Goal: Task Accomplishment & Management: Manage account settings

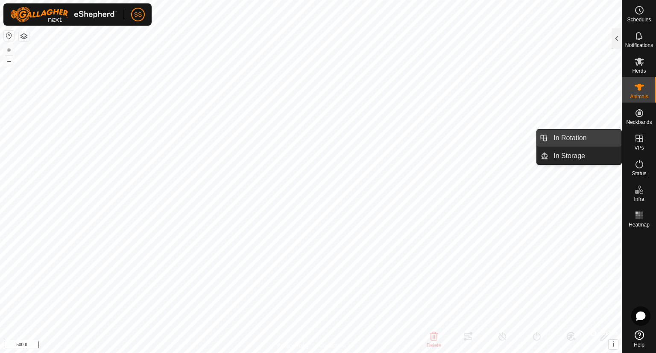
click at [607, 138] on link "In Rotation" at bounding box center [585, 137] width 73 height 17
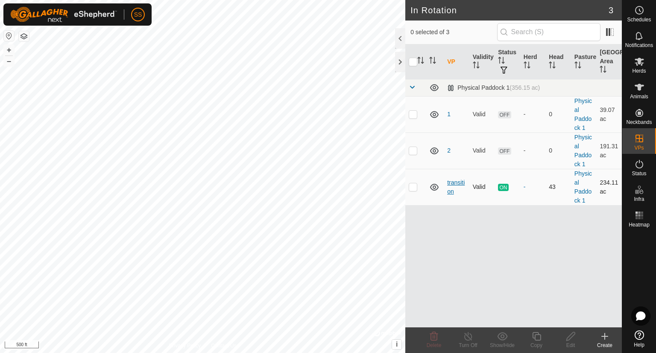
click at [453, 184] on link "transition" at bounding box center [456, 187] width 18 height 16
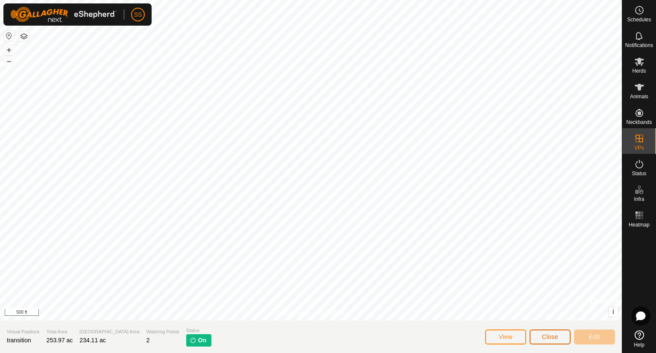
click at [542, 336] on button "Close" at bounding box center [550, 336] width 41 height 15
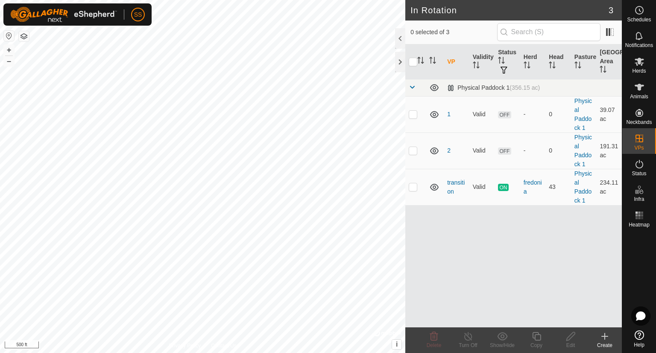
click at [605, 341] on div "Create" at bounding box center [605, 345] width 34 height 8
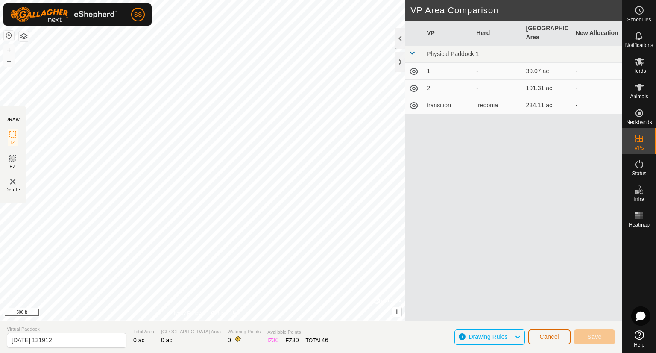
click at [556, 336] on span "Cancel" at bounding box center [550, 336] width 20 height 7
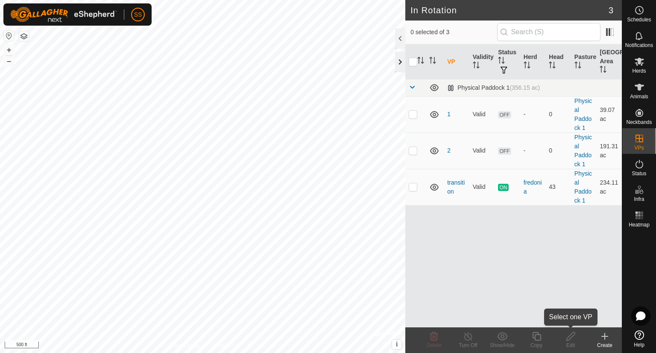
click at [396, 68] on div at bounding box center [400, 62] width 10 height 21
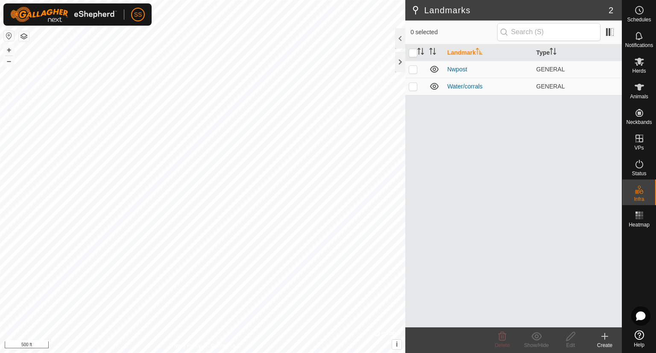
click at [605, 336] on icon at bounding box center [605, 336] width 6 height 0
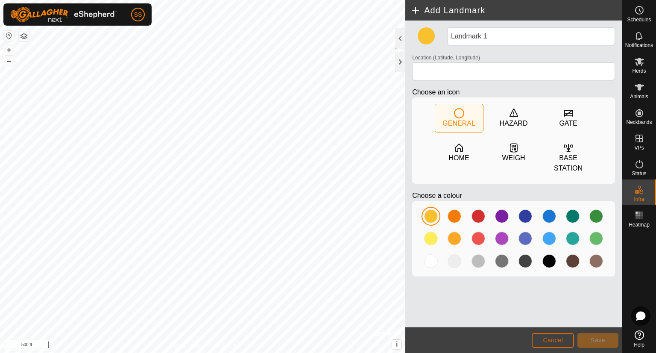
click at [562, 340] on span "Cancel" at bounding box center [553, 340] width 20 height 7
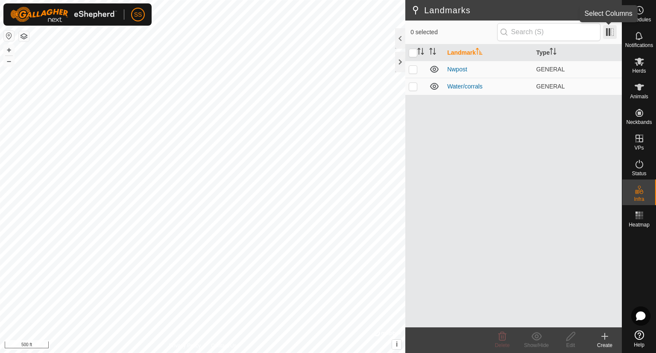
click at [614, 30] on span at bounding box center [610, 32] width 14 height 14
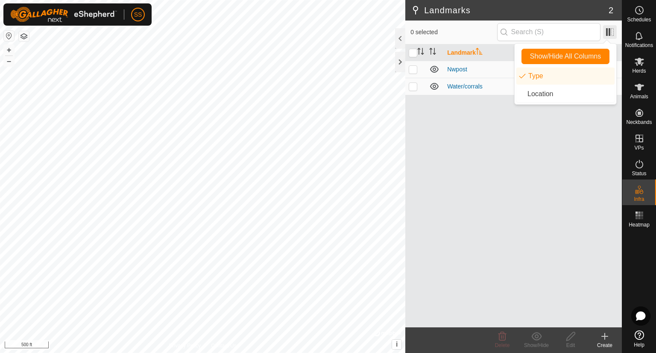
click at [614, 30] on span at bounding box center [610, 32] width 14 height 14
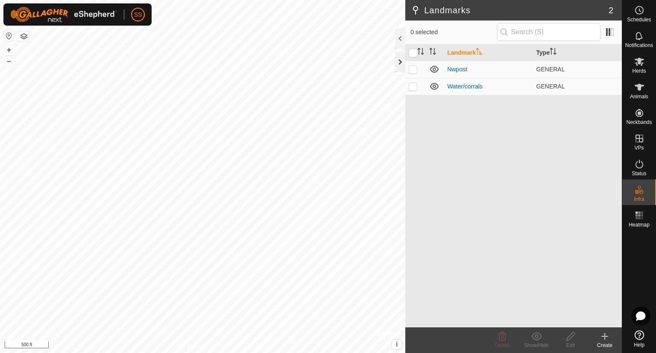
click at [399, 60] on div at bounding box center [400, 62] width 10 height 21
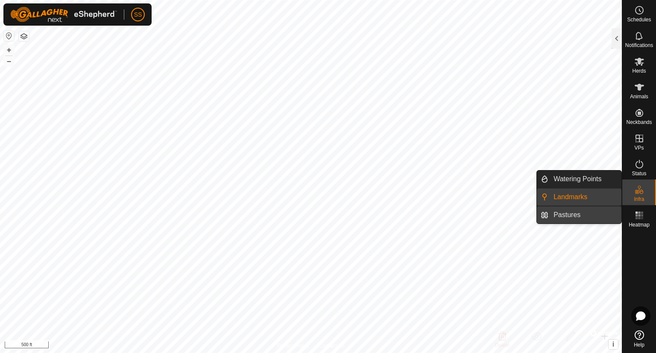
click at [573, 212] on link "Pastures" at bounding box center [585, 214] width 73 height 17
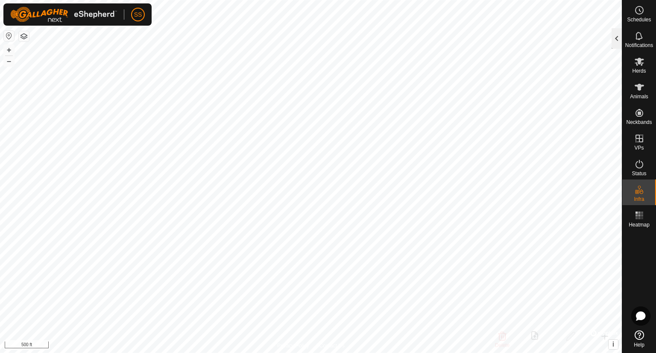
click at [617, 41] on div at bounding box center [617, 38] width 10 height 21
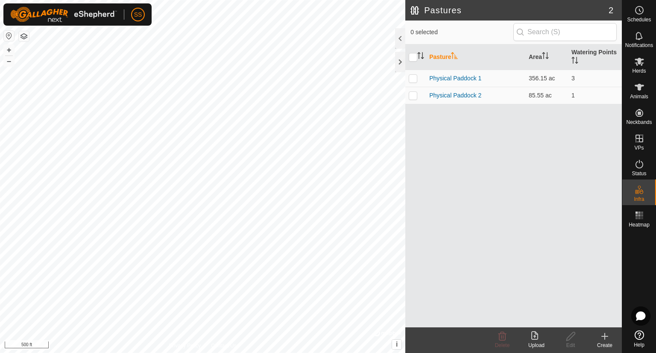
click at [606, 336] on icon at bounding box center [605, 336] width 6 height 0
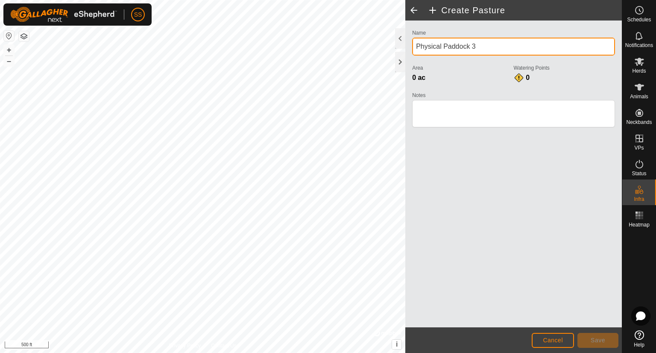
click at [483, 47] on input "Physical Paddock 3" at bounding box center [513, 47] width 203 height 18
type input "P"
drag, startPoint x: 483, startPoint y: 47, endPoint x: 551, endPoint y: 79, distance: 75.3
click at [551, 79] on div "Name fish tail Area 0 ac Watering Points 0 Notes" at bounding box center [513, 82] width 203 height 110
type input "fish tail"
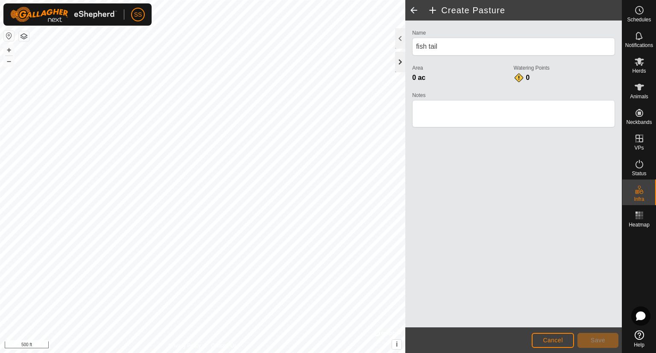
click at [399, 62] on div at bounding box center [400, 62] width 10 height 21
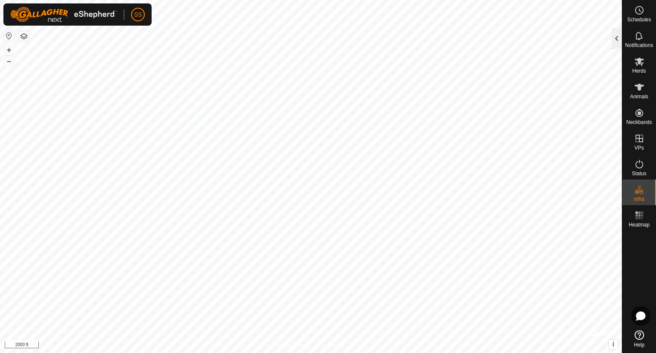
click at [616, 38] on div at bounding box center [617, 38] width 10 height 21
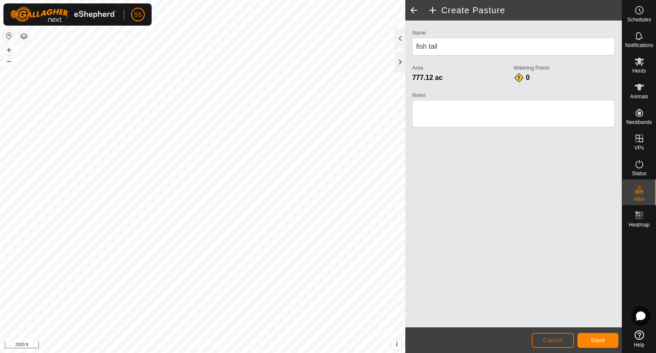
click at [554, 337] on span "Cancel" at bounding box center [553, 340] width 20 height 7
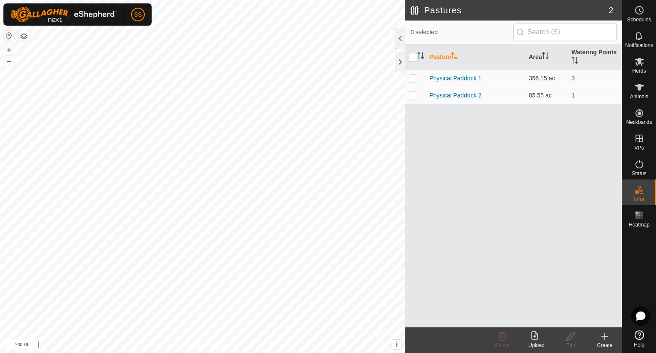
click at [603, 335] on icon at bounding box center [605, 336] width 10 height 10
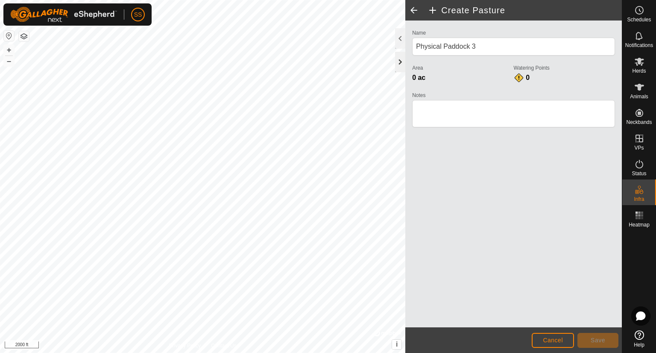
click at [397, 57] on div at bounding box center [400, 62] width 10 height 21
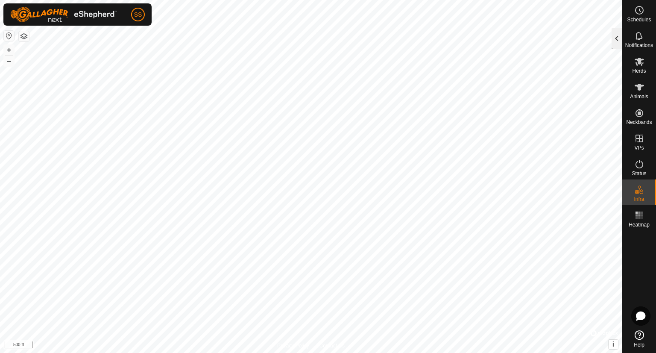
click at [612, 36] on div at bounding box center [617, 38] width 10 height 21
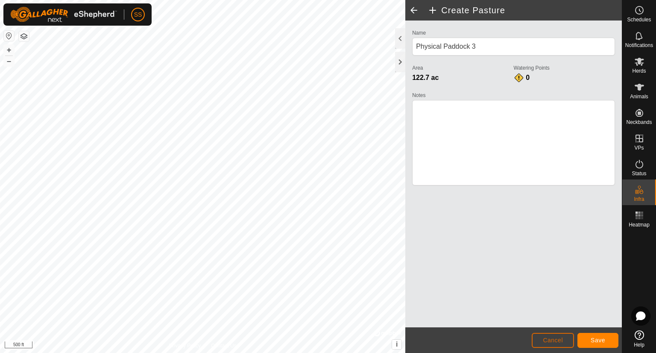
click at [554, 335] on button "Cancel" at bounding box center [553, 340] width 42 height 15
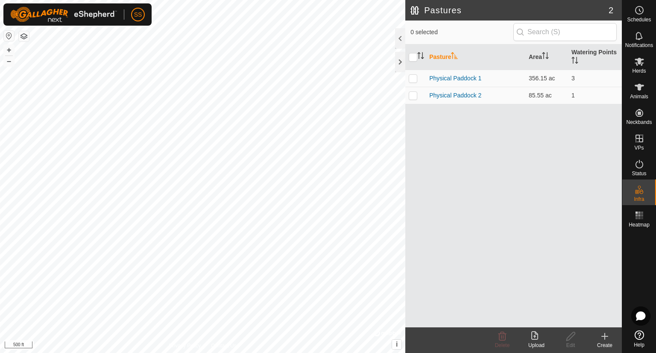
click at [607, 335] on icon at bounding box center [605, 336] width 10 height 10
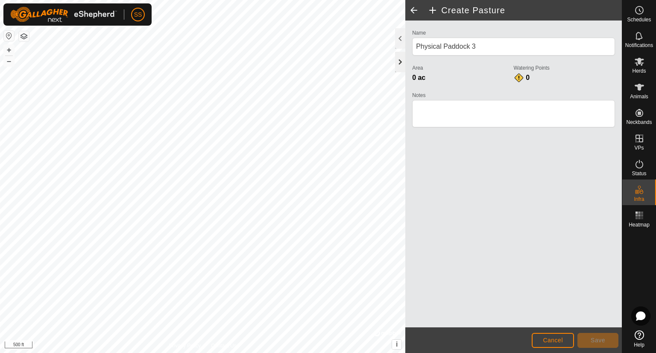
click at [400, 65] on div at bounding box center [400, 62] width 10 height 21
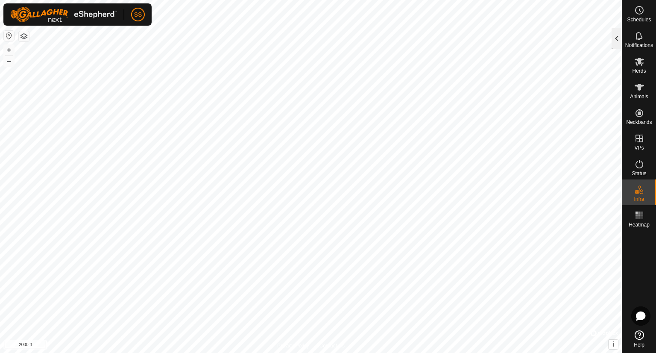
click at [616, 41] on div at bounding box center [617, 38] width 10 height 21
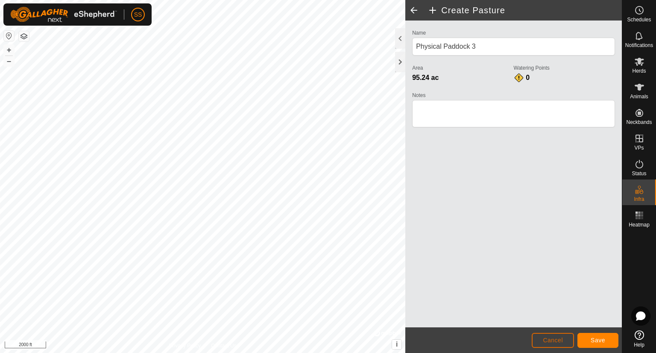
click at [564, 338] on button "Cancel" at bounding box center [553, 340] width 42 height 15
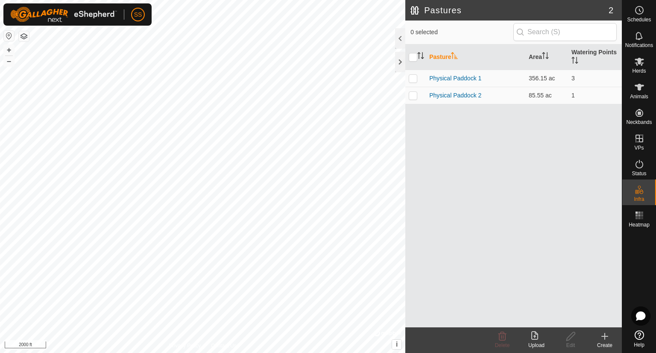
click at [608, 337] on icon at bounding box center [605, 336] width 10 height 10
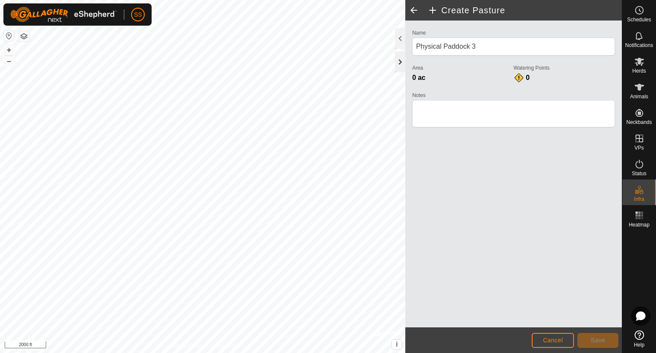
click at [400, 63] on div at bounding box center [400, 62] width 10 height 21
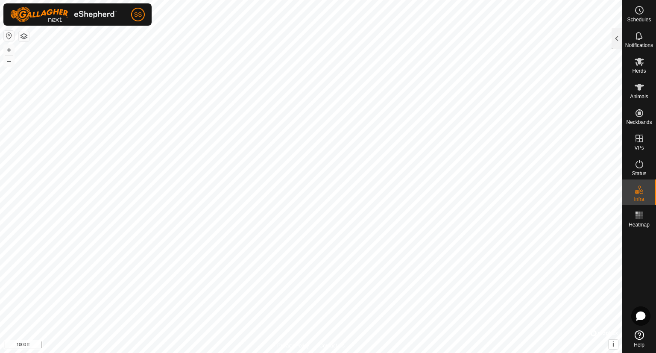
click at [4, 35] on button "button" at bounding box center [9, 36] width 10 height 10
click at [617, 44] on div at bounding box center [617, 38] width 10 height 21
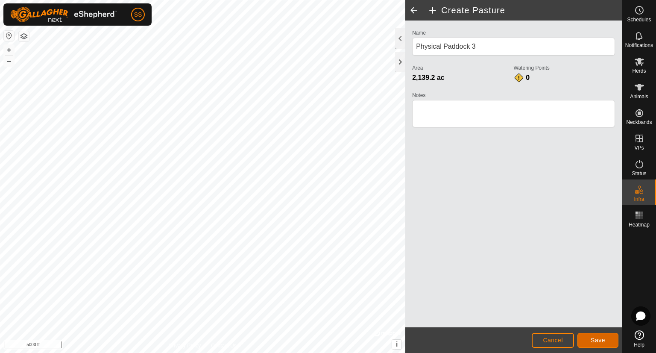
click at [581, 342] on button "Save" at bounding box center [598, 340] width 41 height 15
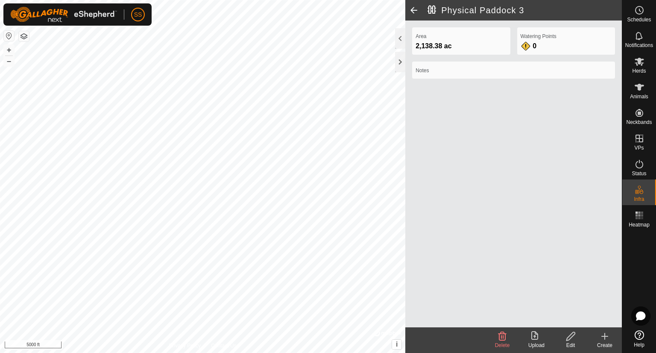
click at [568, 338] on icon at bounding box center [571, 336] width 11 height 10
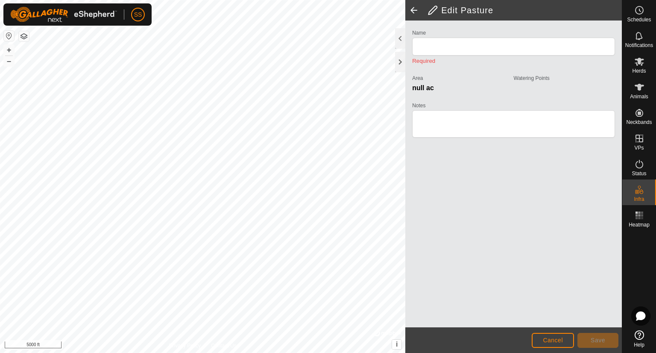
type input "Physical Paddock 3"
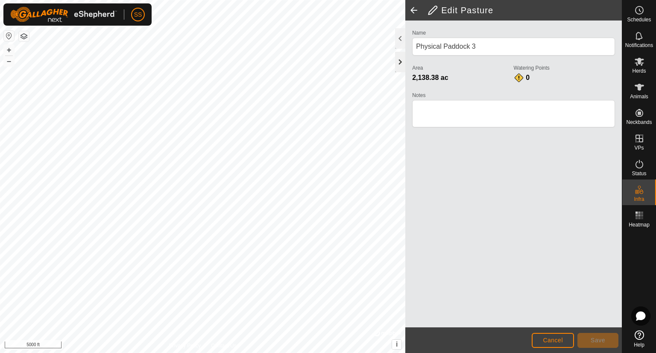
click at [397, 65] on div at bounding box center [400, 62] width 10 height 21
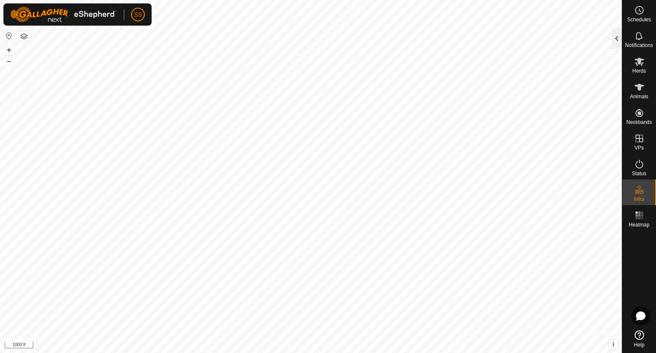
click at [620, 39] on div at bounding box center [617, 38] width 10 height 21
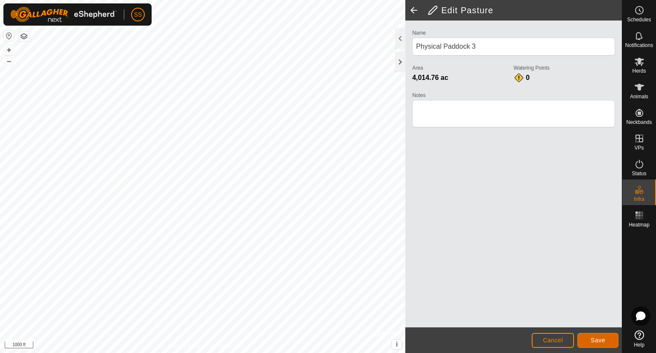
click at [594, 339] on span "Save" at bounding box center [598, 340] width 15 height 7
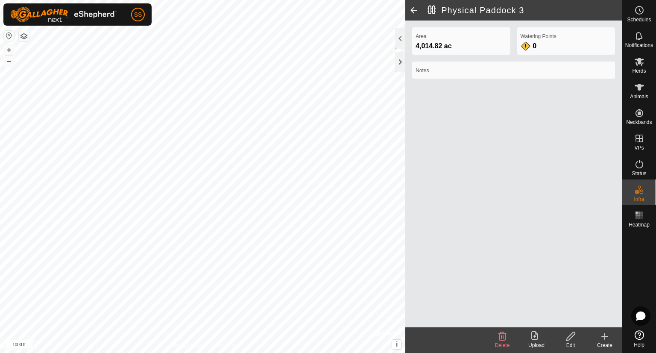
click at [573, 335] on icon at bounding box center [571, 336] width 9 height 9
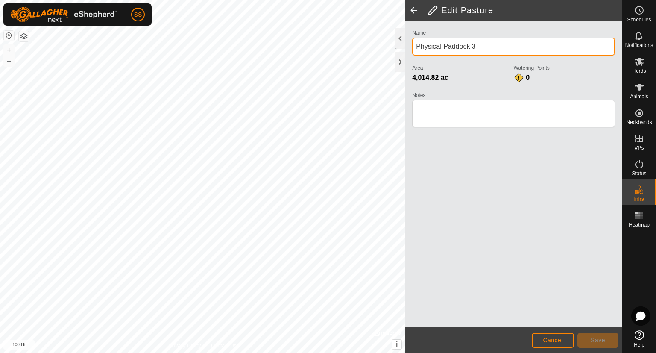
click at [493, 46] on input "Physical Paddock 3" at bounding box center [513, 47] width 203 height 18
type input "P"
type input "Fishtail"
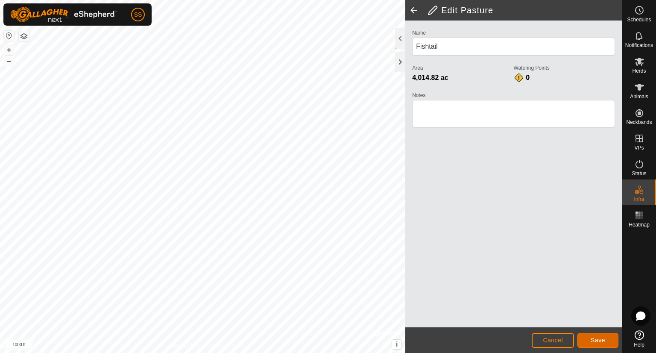
click at [600, 340] on span "Save" at bounding box center [598, 340] width 15 height 7
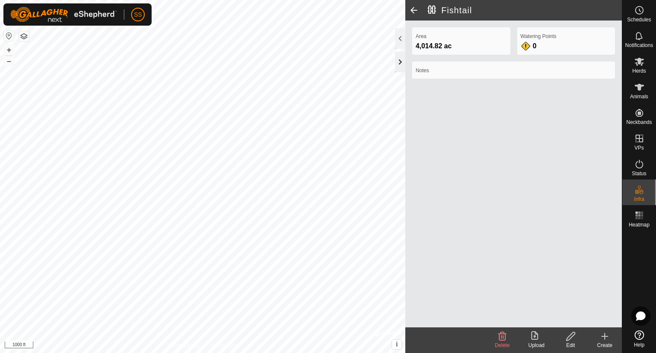
click at [402, 58] on div at bounding box center [400, 62] width 10 height 21
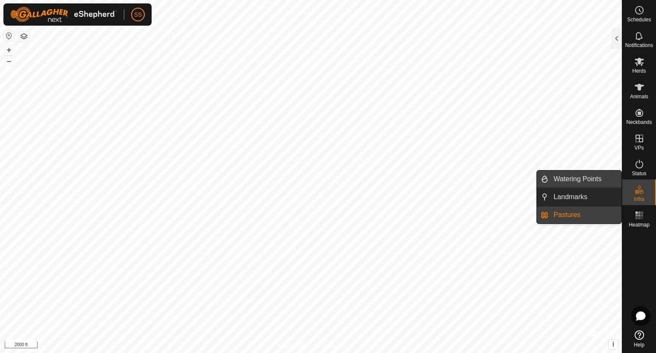
click at [591, 179] on link "Watering Points" at bounding box center [585, 178] width 73 height 17
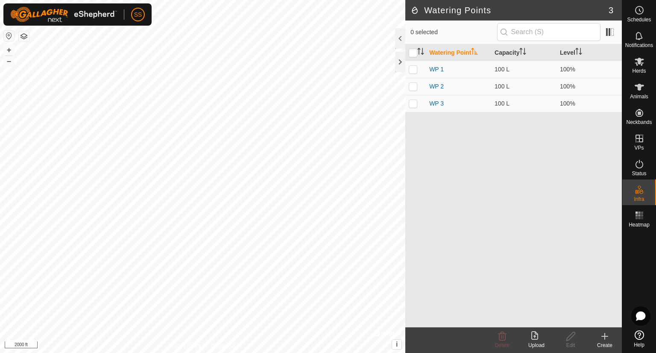
click at [606, 338] on icon at bounding box center [605, 336] width 10 height 10
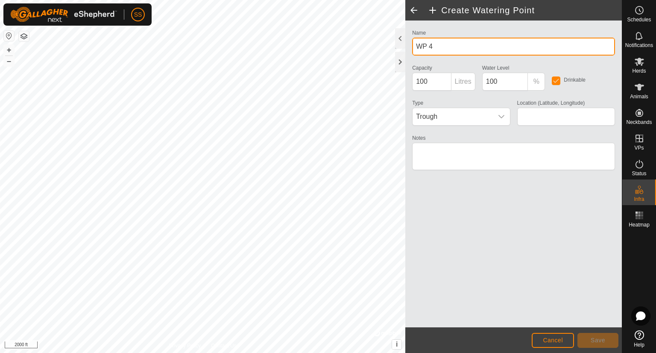
click at [426, 48] on input "WP 4" at bounding box center [513, 47] width 203 height 18
type input "ft 1"
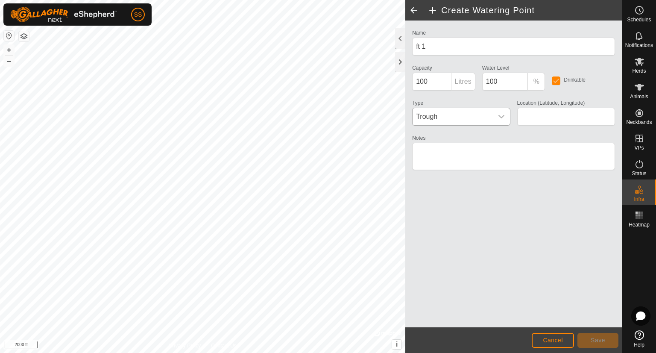
click at [501, 118] on icon "dropdown trigger" at bounding box center [501, 116] width 7 height 7
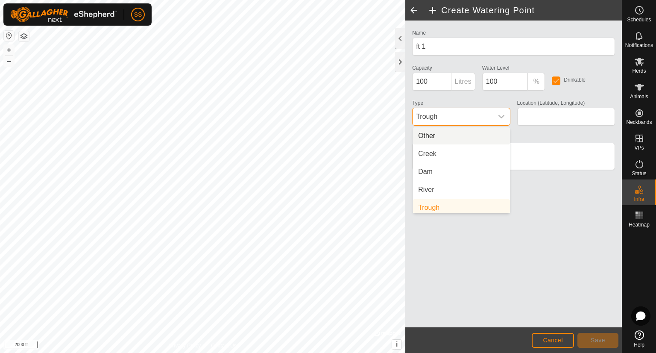
scroll to position [3, 0]
click at [479, 117] on span "Trough" at bounding box center [453, 116] width 80 height 17
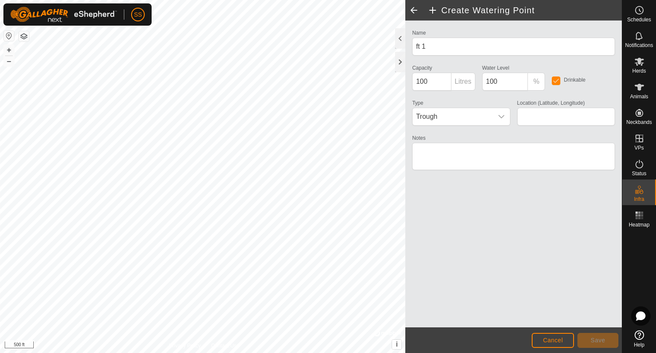
type input "37.068487, -112.489773"
click at [592, 342] on span "Save" at bounding box center [598, 340] width 15 height 7
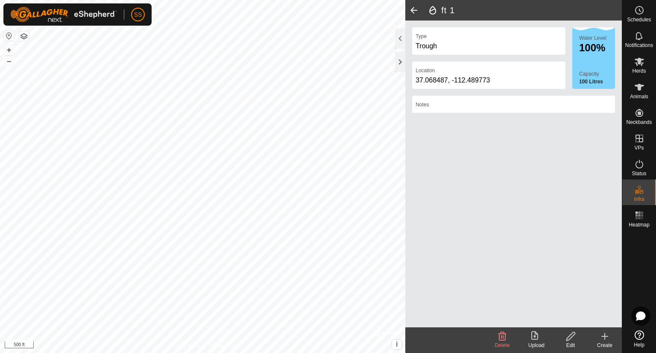
click at [603, 338] on icon at bounding box center [605, 336] width 10 height 10
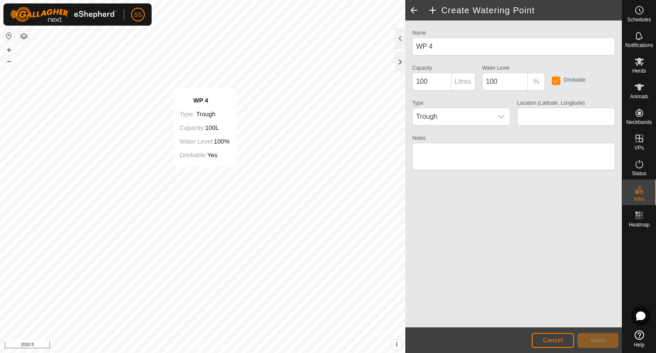
type input "37.068422, -112.505857"
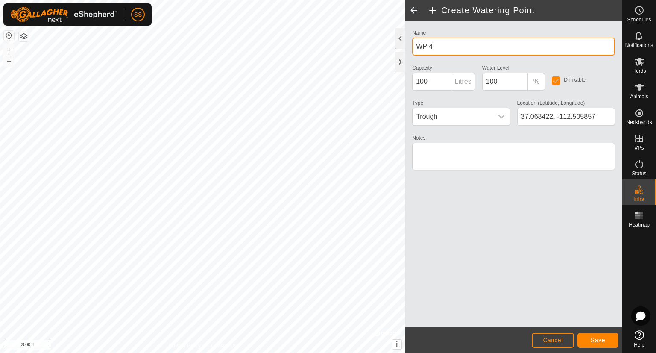
click at [427, 47] on input "WP 4" at bounding box center [513, 47] width 203 height 18
click at [442, 46] on input "WP 4" at bounding box center [513, 47] width 203 height 18
type input "W"
type input "cliff water"
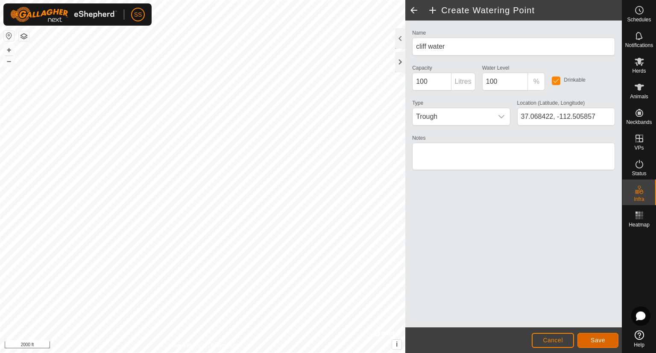
click at [606, 338] on button "Save" at bounding box center [598, 340] width 41 height 15
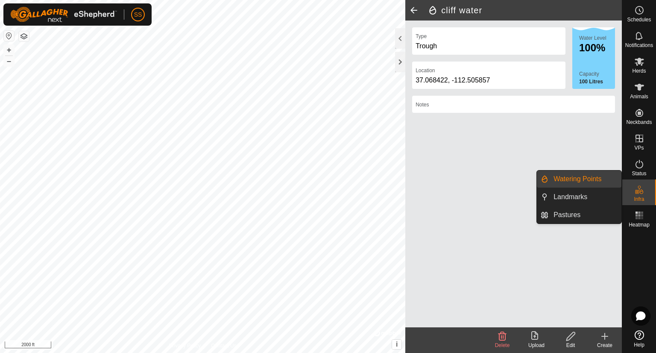
click at [590, 180] on link "Watering Points" at bounding box center [585, 178] width 73 height 17
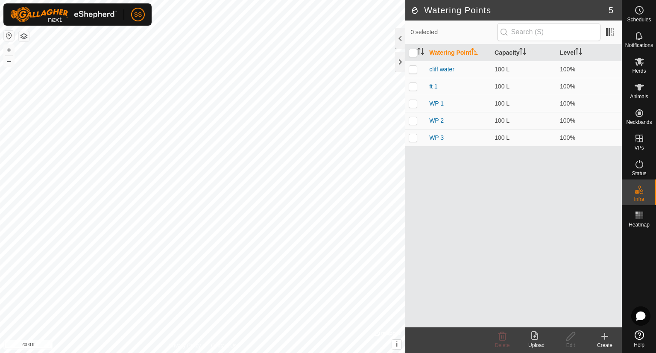
click at [604, 335] on icon at bounding box center [605, 336] width 10 height 10
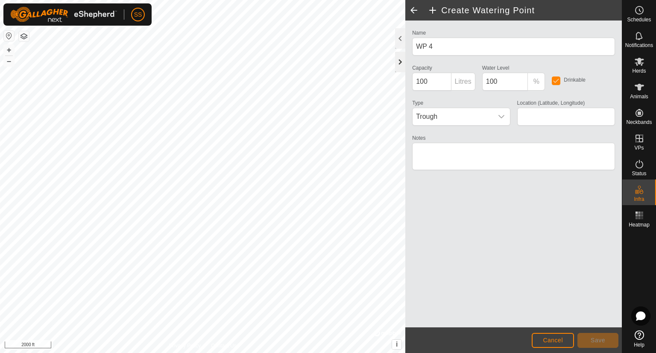
type input "37.063444, -112.473376"
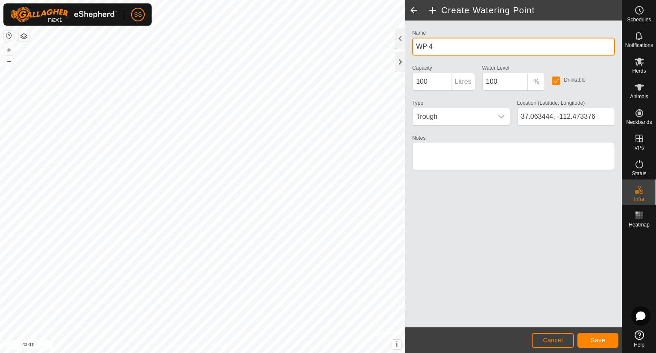
click at [443, 45] on input "WP 4" at bounding box center [513, 47] width 203 height 18
type input "W"
type input "pugh 1"
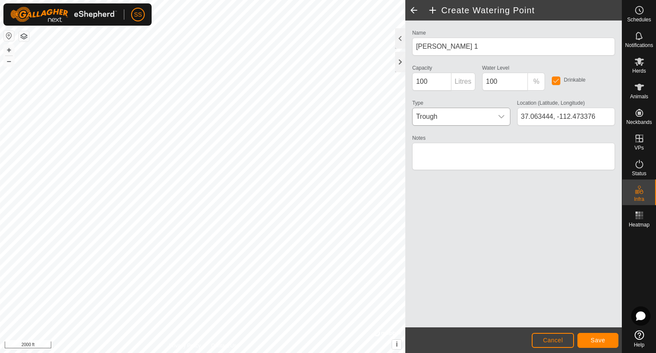
click at [502, 113] on icon "dropdown trigger" at bounding box center [501, 116] width 7 height 7
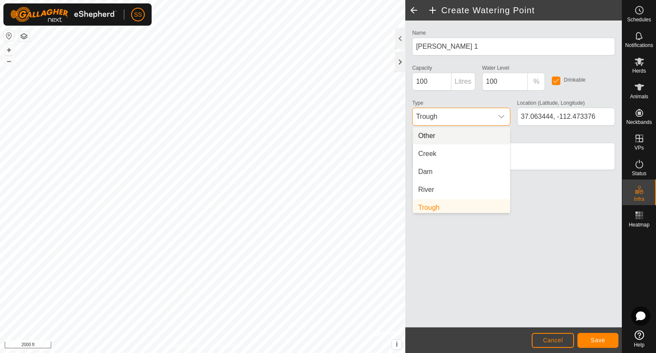
scroll to position [3, 0]
click at [502, 113] on icon "dropdown trigger" at bounding box center [501, 116] width 7 height 7
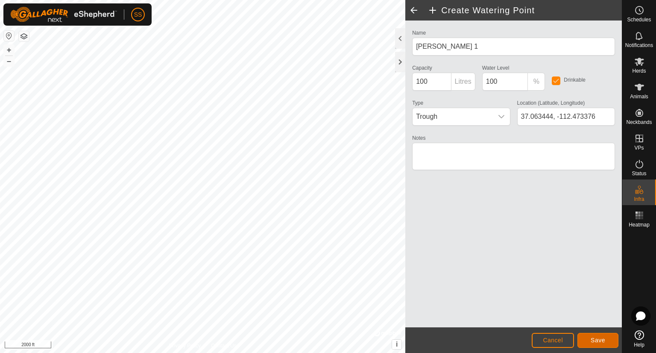
click at [598, 344] on button "Save" at bounding box center [598, 340] width 41 height 15
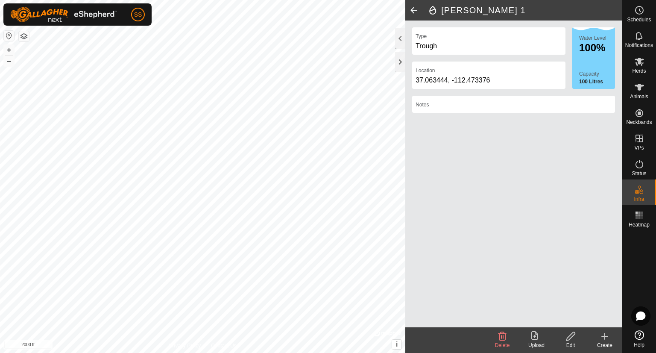
click at [604, 338] on icon at bounding box center [605, 336] width 10 height 10
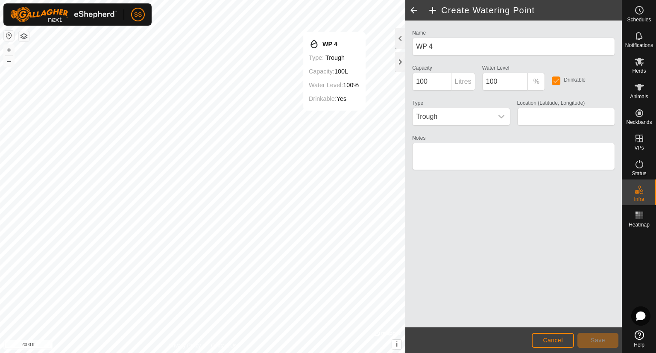
type input "37.062116, -112.463089"
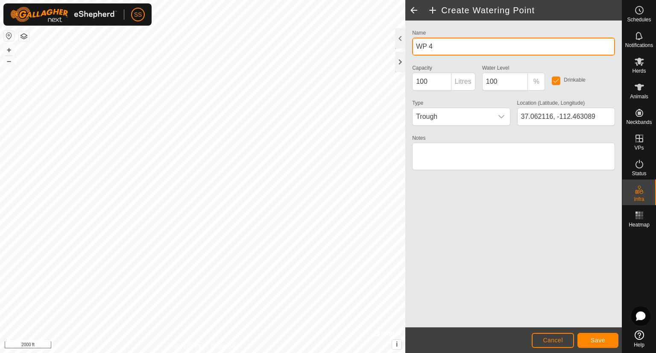
click at [448, 46] on input "WP 4" at bounding box center [513, 47] width 203 height 18
type input "W"
type input "pugh 2"
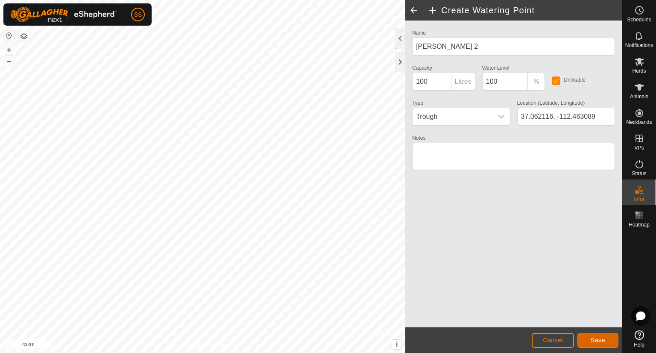
click at [596, 337] on span "Save" at bounding box center [598, 340] width 15 height 7
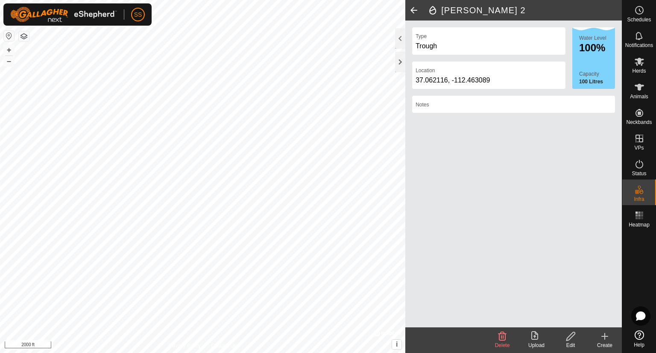
click at [607, 336] on icon at bounding box center [605, 336] width 6 height 0
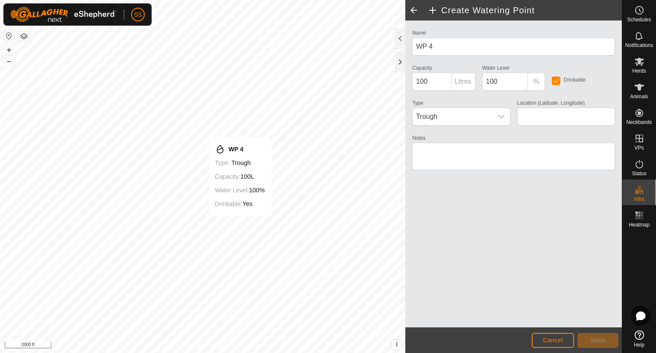
type input "37.049712, -112.476957"
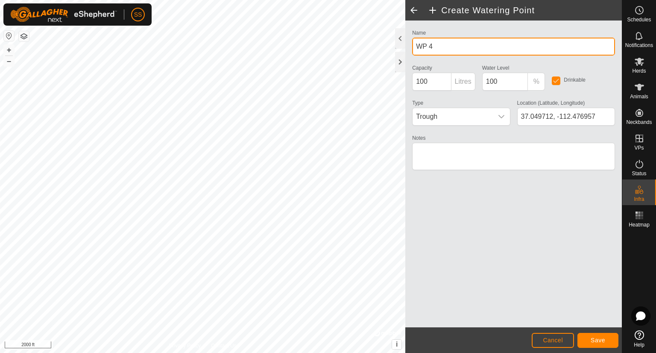
click at [447, 47] on input "WP 4" at bounding box center [513, 47] width 203 height 18
type input "W"
type input "last"
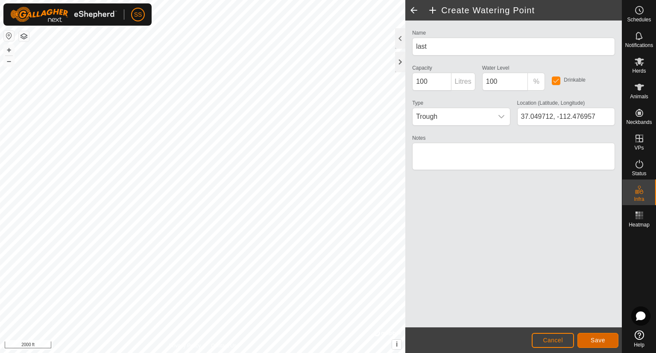
click at [604, 341] on span "Save" at bounding box center [598, 340] width 15 height 7
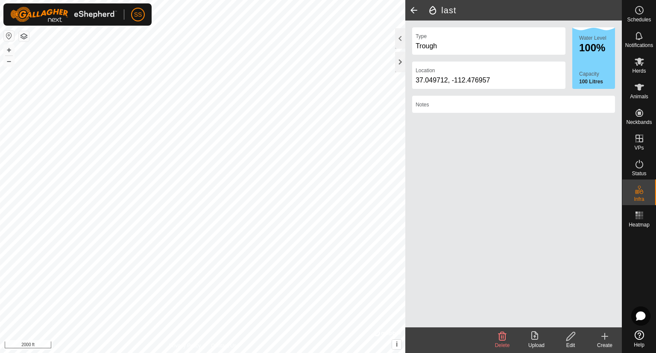
click at [606, 332] on icon at bounding box center [605, 336] width 10 height 10
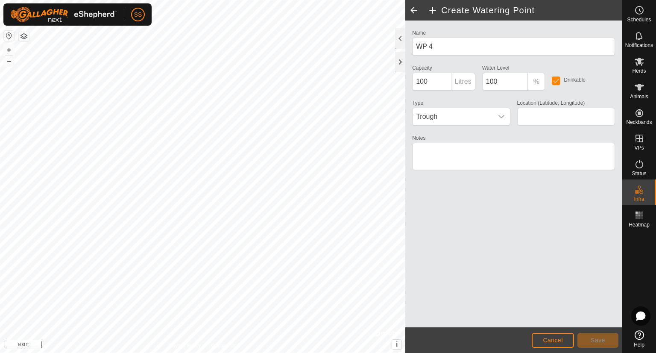
type input "37.076996, -112.460855"
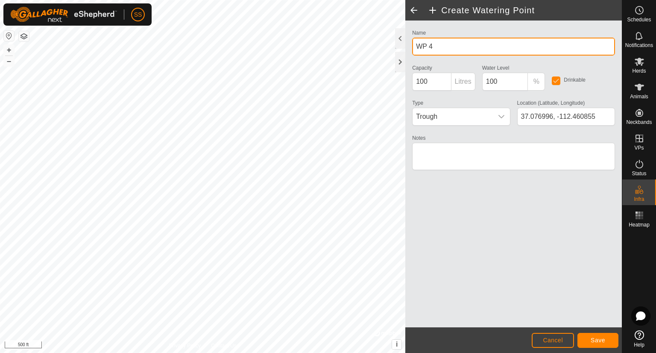
click at [442, 47] on input "WP 4" at bounding box center [513, 47] width 203 height 18
type input "W"
type input "h"
click at [420, 49] on input "slick rock" at bounding box center [513, 47] width 203 height 18
click at [436, 47] on input "Slick rock" at bounding box center [513, 47] width 203 height 18
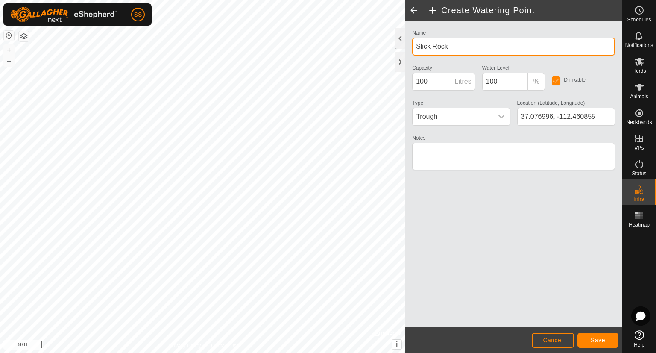
type input "Slick Rock"
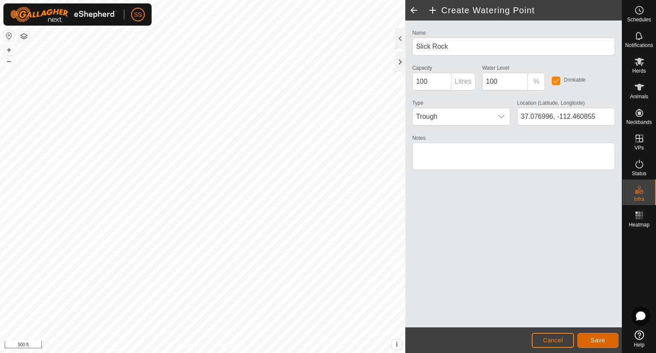
click at [591, 342] on span "Save" at bounding box center [598, 340] width 15 height 7
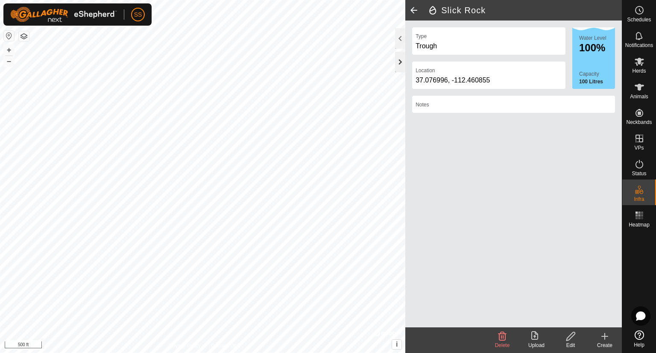
click at [399, 65] on div at bounding box center [400, 62] width 10 height 21
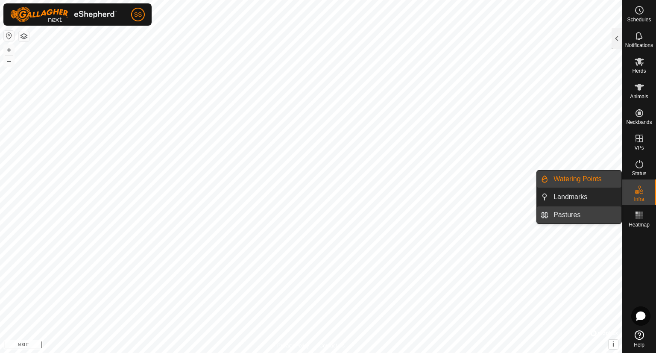
click at [598, 213] on link "Pastures" at bounding box center [585, 214] width 73 height 17
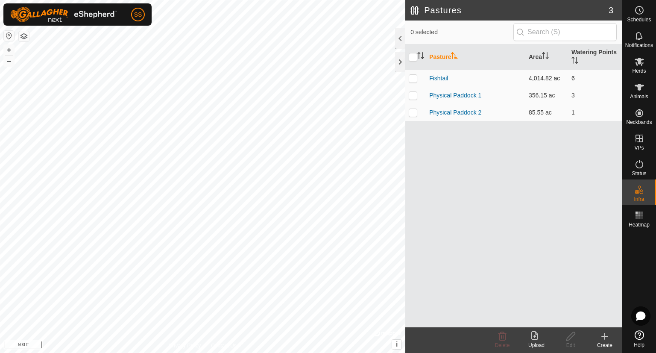
click at [440, 76] on link "Fishtail" at bounding box center [438, 78] width 19 height 7
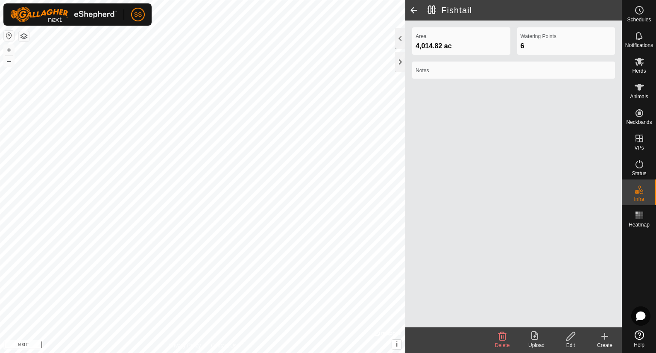
click at [574, 329] on div "Edit" at bounding box center [571, 340] width 34 height 26
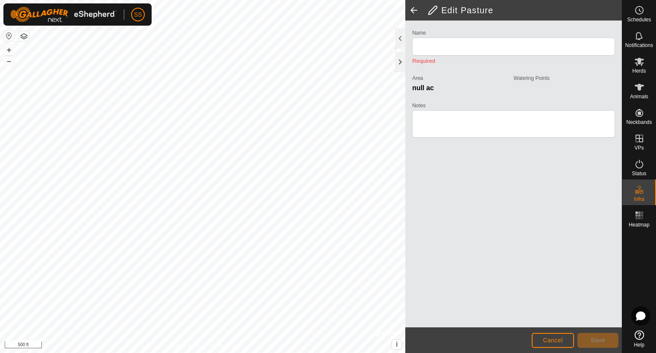
type input "Fishtail"
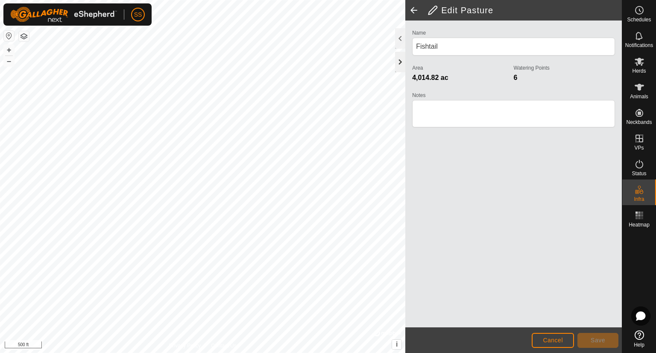
click at [397, 64] on div at bounding box center [400, 62] width 10 height 21
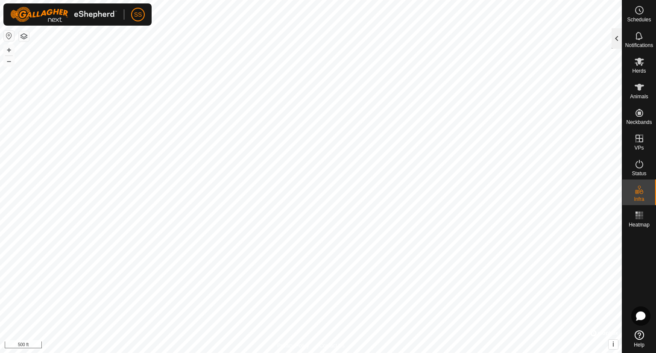
click at [618, 40] on div at bounding box center [617, 38] width 10 height 21
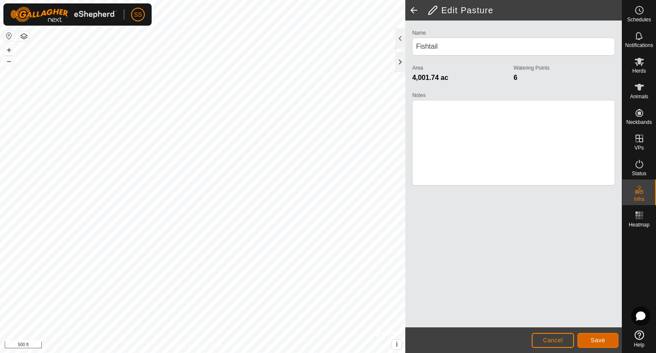
click at [604, 339] on span "Save" at bounding box center [598, 340] width 15 height 7
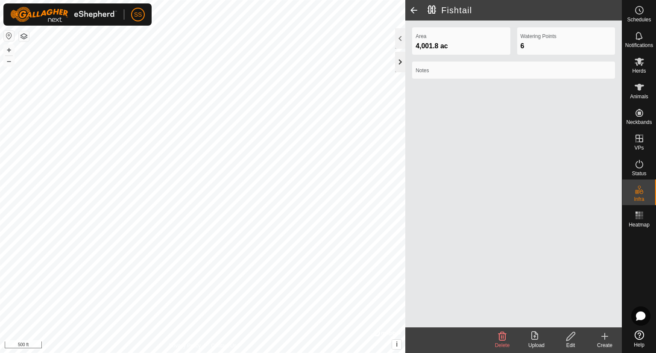
click at [397, 61] on div at bounding box center [400, 62] width 10 height 21
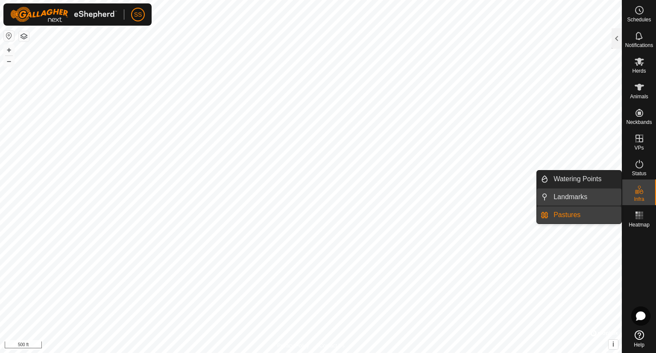
click at [585, 192] on link "Landmarks" at bounding box center [585, 196] width 73 height 17
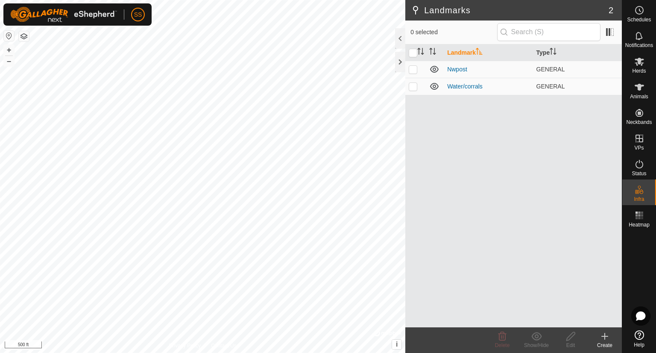
click at [603, 332] on icon at bounding box center [605, 336] width 10 height 10
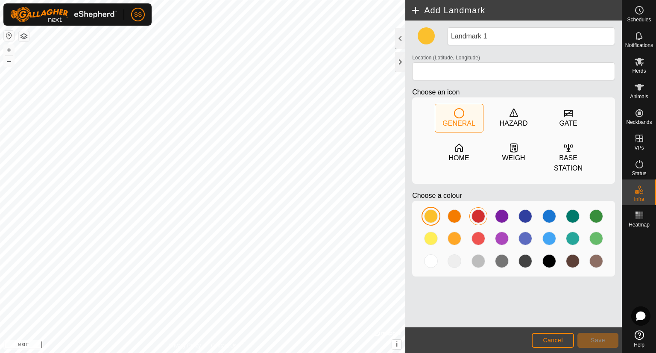
click at [472, 214] on div at bounding box center [479, 216] width 14 height 14
click at [399, 65] on div at bounding box center [400, 62] width 10 height 21
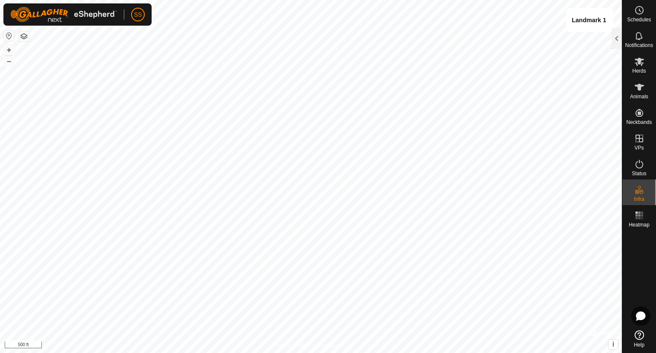
type input "37.079096, -112.448679"
click at [615, 38] on div at bounding box center [617, 38] width 10 height 21
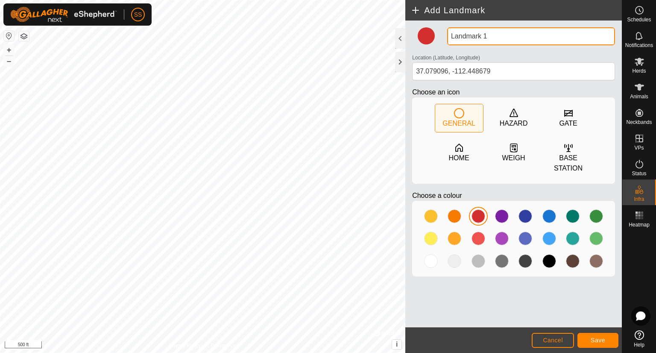
click at [511, 43] on input "Landmark 1" at bounding box center [531, 36] width 168 height 18
type input "L"
type input "catch pen"
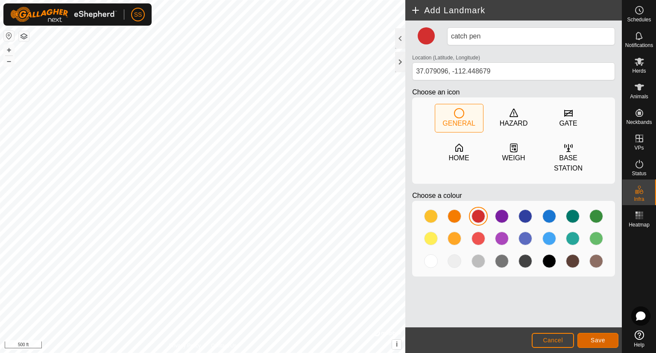
click at [600, 337] on span "Save" at bounding box center [598, 340] width 15 height 7
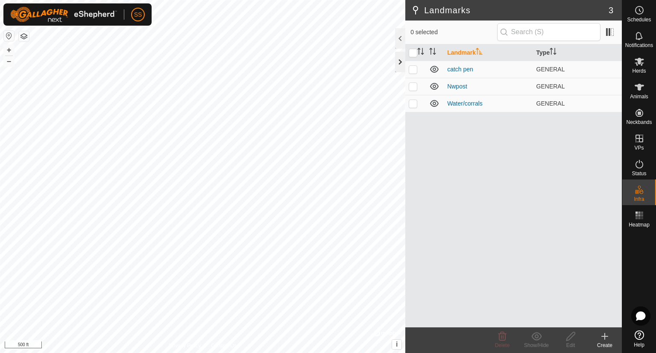
click at [398, 58] on div at bounding box center [400, 62] width 10 height 21
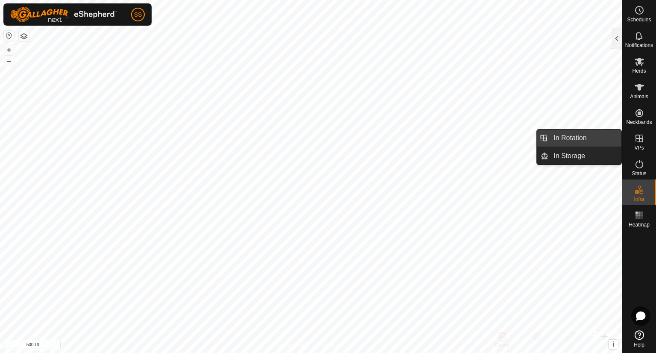
click at [591, 137] on link "In Rotation" at bounding box center [585, 137] width 73 height 17
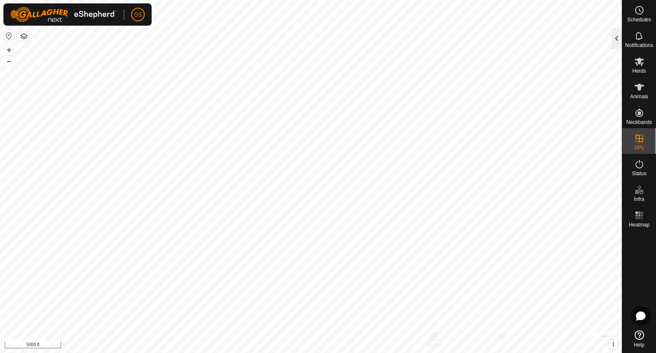
click at [617, 38] on div at bounding box center [617, 38] width 10 height 21
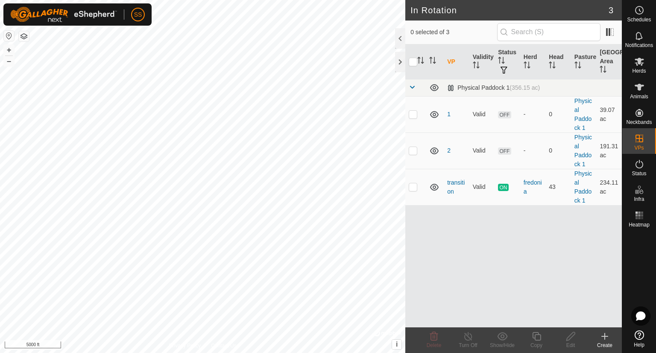
click at [603, 335] on icon at bounding box center [605, 336] width 10 height 10
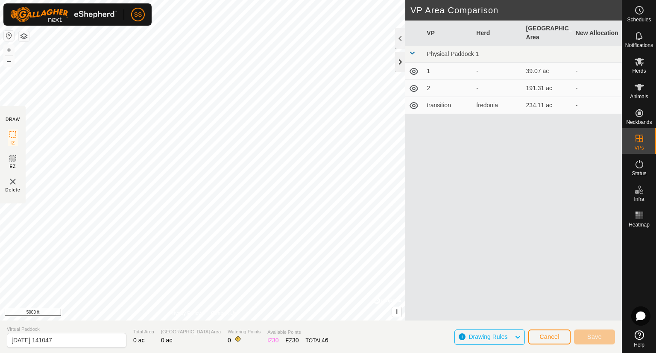
click at [399, 59] on div at bounding box center [400, 62] width 10 height 21
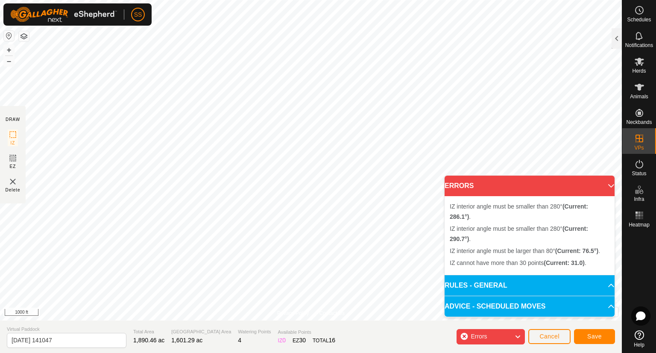
click at [385, 212] on div "IZ interior angle must be smaller than 280° (Current: 290.7°) . + – ⇧ i © Mapbo…" at bounding box center [311, 160] width 622 height 320
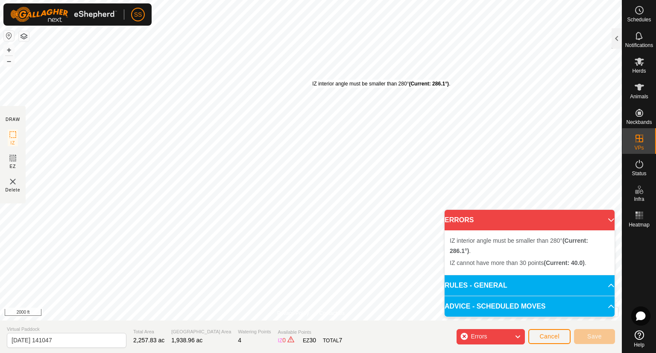
drag, startPoint x: 111, startPoint y: 320, endPoint x: 313, endPoint y: 79, distance: 314.3
click at [313, 79] on div "IZ interior angle must be smaller than 280° (Current: 286.1°) . + – ⇧ i © Mapbo…" at bounding box center [311, 160] width 622 height 320
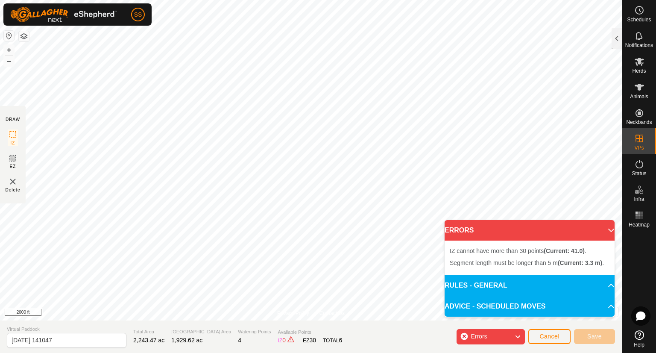
click at [272, 224] on div "Segment length must be longer than 5 m (Current: 3.3 m) . + – ⇧ i © Mapbox , © …" at bounding box center [311, 160] width 622 height 320
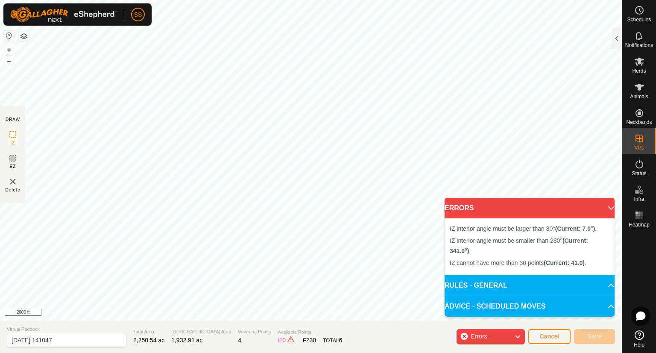
click at [491, 333] on span "Errors" at bounding box center [482, 336] width 23 height 11
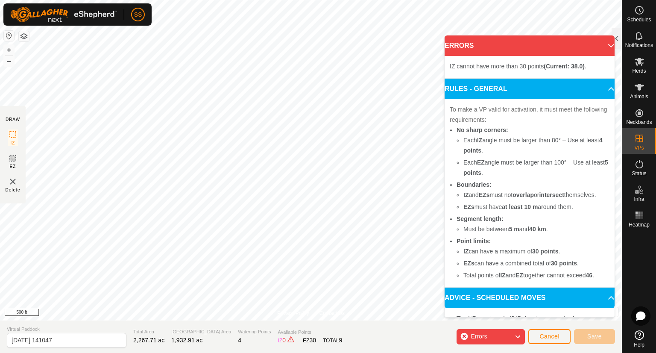
click at [561, 45] on p-accordion-header "ERRORS" at bounding box center [530, 45] width 170 height 21
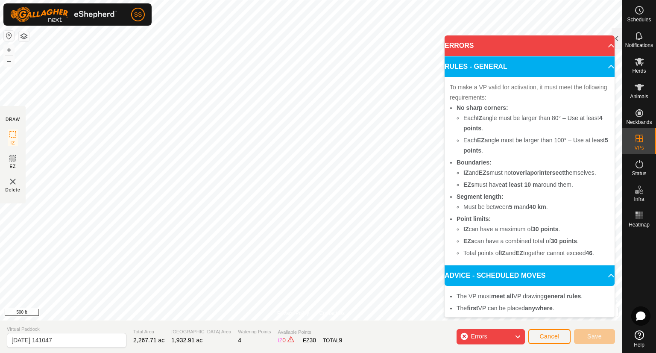
click at [561, 45] on p-accordion-header "ERRORS" at bounding box center [530, 45] width 170 height 21
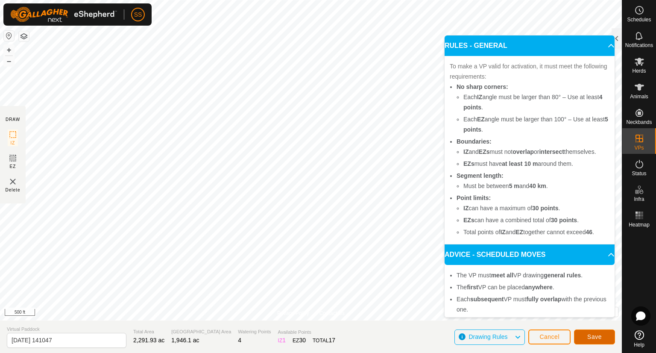
click at [600, 338] on span "Save" at bounding box center [595, 336] width 15 height 7
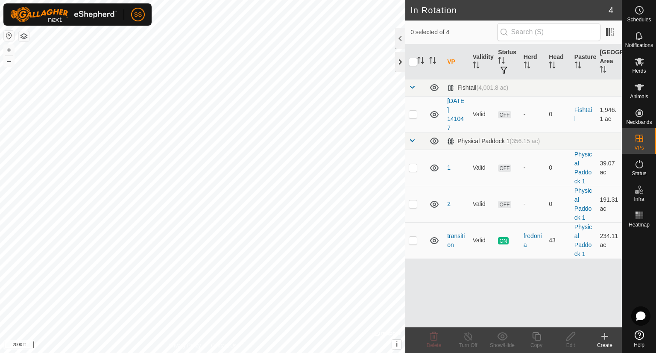
click at [402, 65] on div at bounding box center [400, 62] width 10 height 21
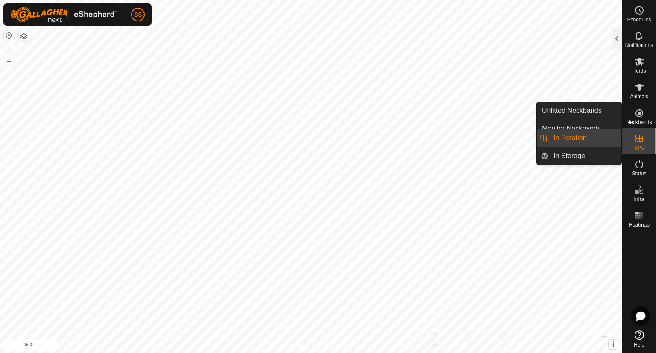
click at [606, 141] on link "In Rotation" at bounding box center [585, 137] width 73 height 17
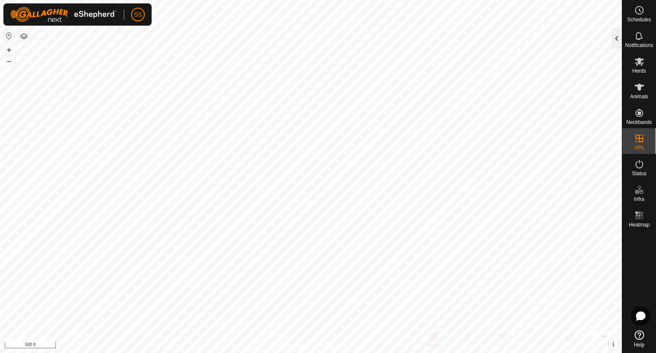
click at [618, 41] on div at bounding box center [617, 38] width 10 height 21
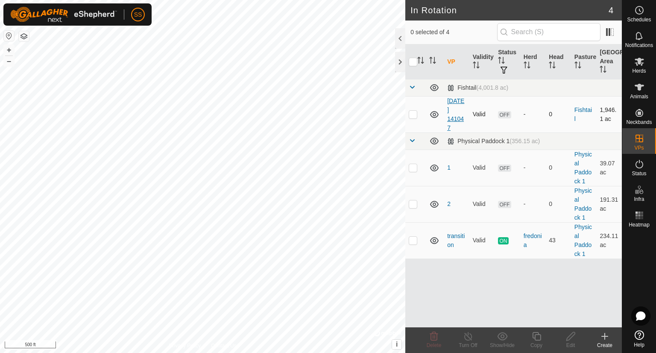
click at [455, 115] on link "[DATE] 141047" at bounding box center [455, 114] width 17 height 34
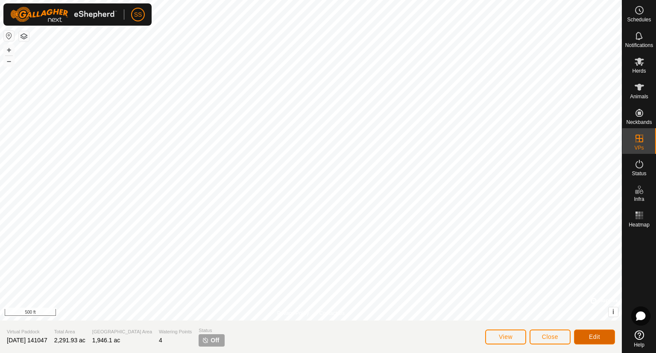
click at [597, 341] on button "Edit" at bounding box center [594, 336] width 41 height 15
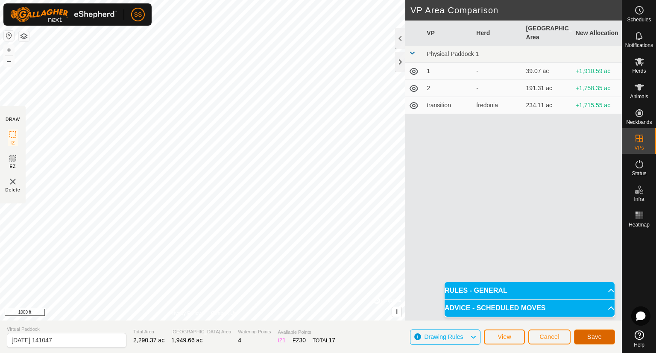
click at [592, 338] on span "Save" at bounding box center [595, 336] width 15 height 7
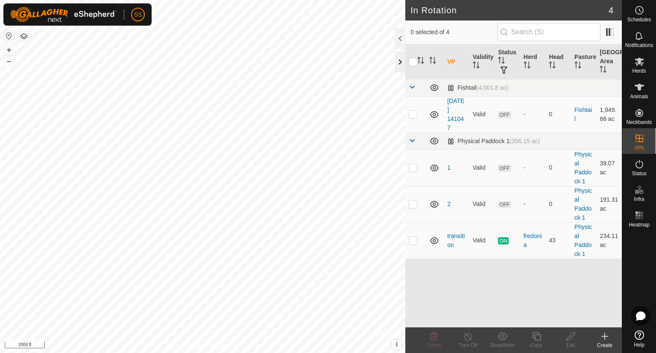
click at [398, 62] on div at bounding box center [400, 62] width 10 height 21
click at [398, 59] on div at bounding box center [400, 62] width 10 height 21
